Goal: Task Accomplishment & Management: Manage account settings

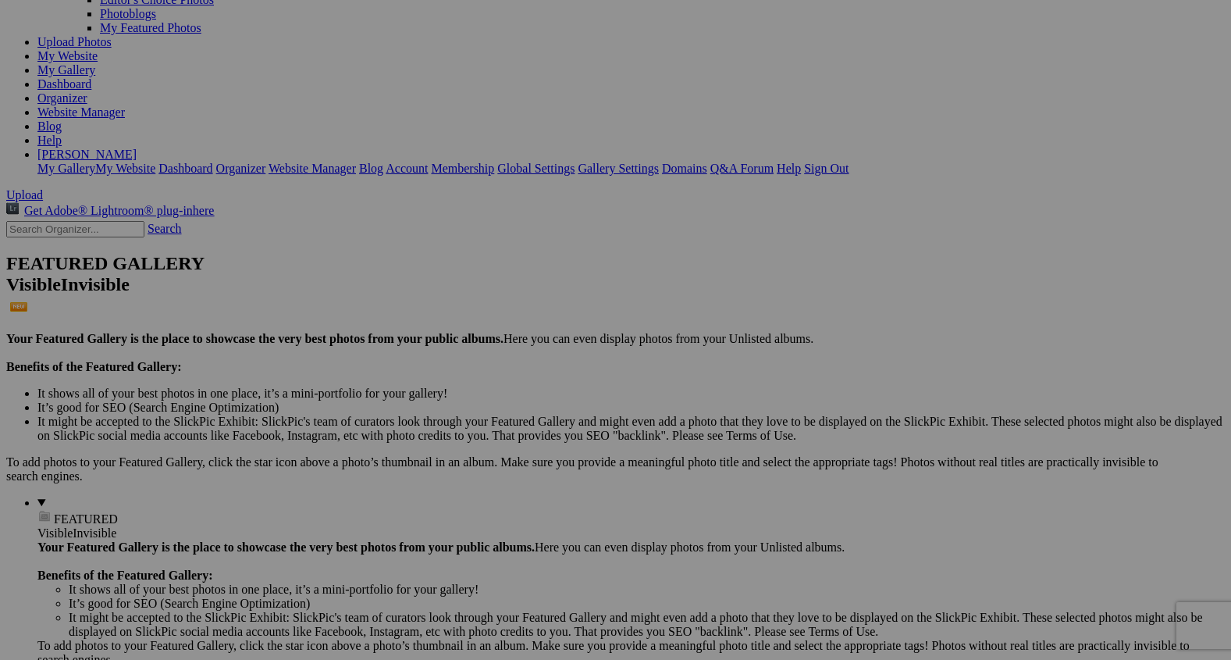
scroll to position [173, 0]
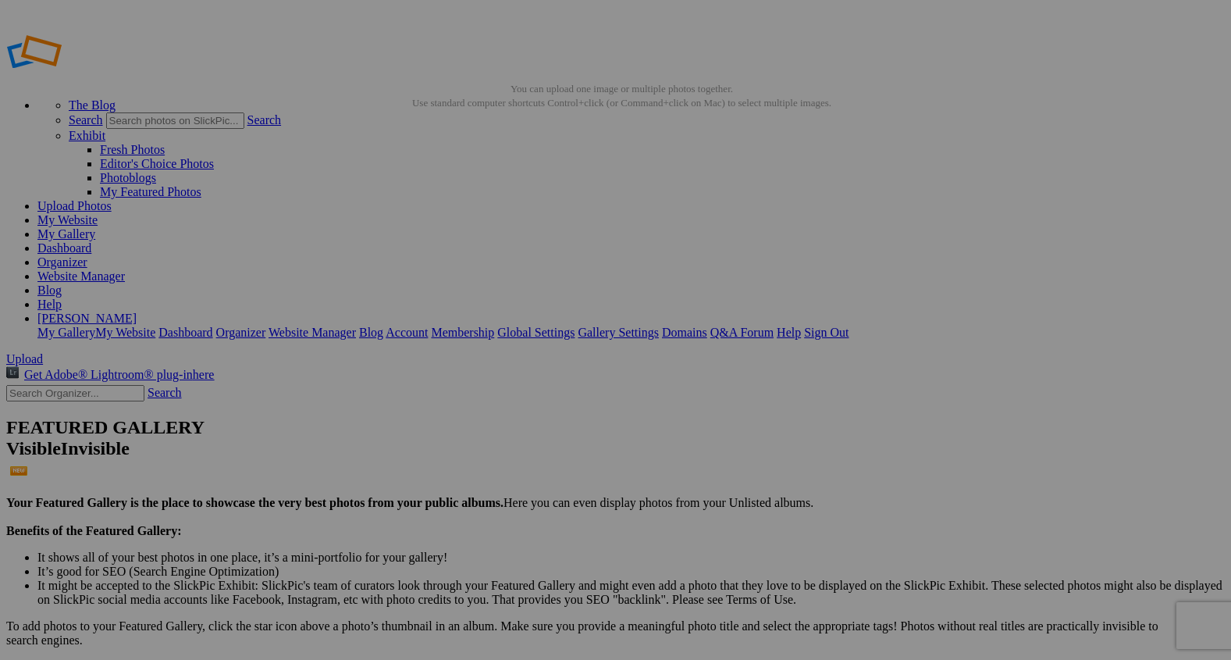
type input "2"
paste input "Sunlit Scratches"
type input "Sunlit Scratches"
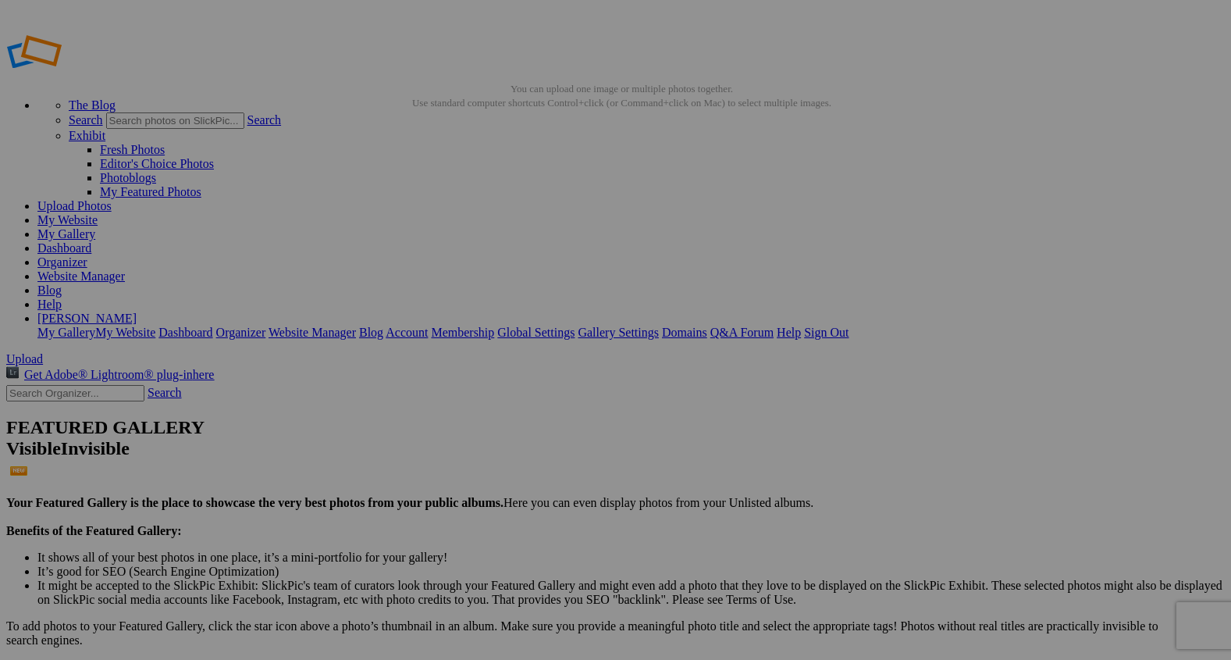
type input "2"
paste input "Posing for the Brand"
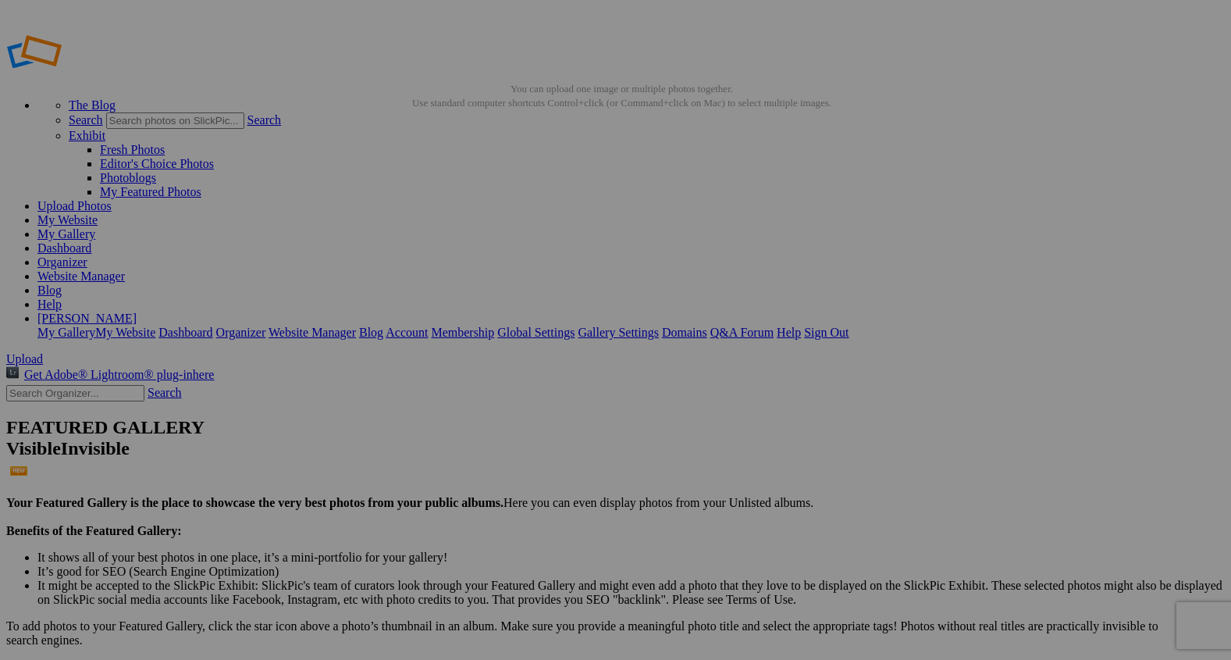
type input "Posing for the Brand"
